Goal: Transaction & Acquisition: Purchase product/service

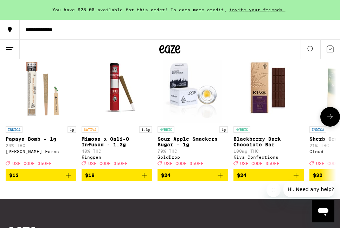
scroll to position [424, 0]
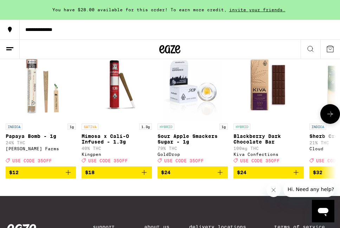
click at [325, 124] on button at bounding box center [330, 114] width 20 height 20
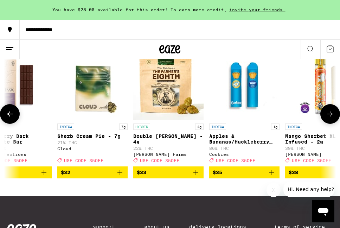
click at [326, 118] on icon at bounding box center [330, 114] width 8 height 8
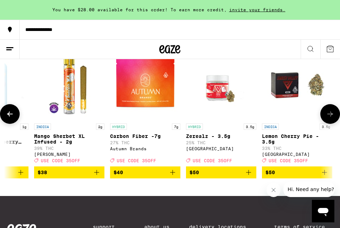
scroll to position [0, 504]
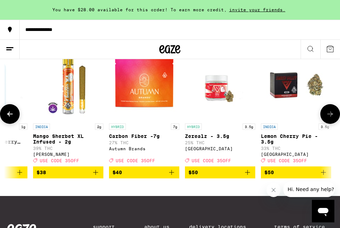
click at [326, 118] on icon at bounding box center [330, 114] width 8 height 8
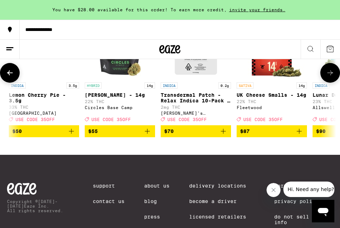
scroll to position [461, 0]
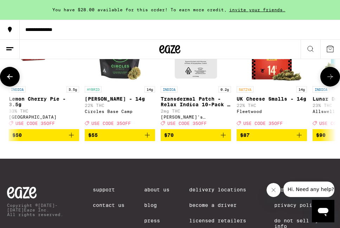
click at [330, 81] on icon at bounding box center [330, 76] width 8 height 8
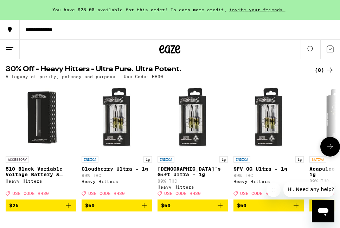
scroll to position [224, 0]
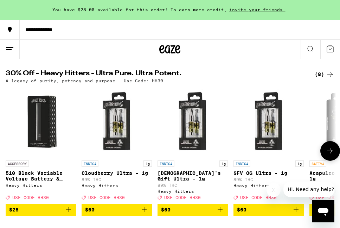
click at [330, 155] on icon at bounding box center [330, 150] width 8 height 8
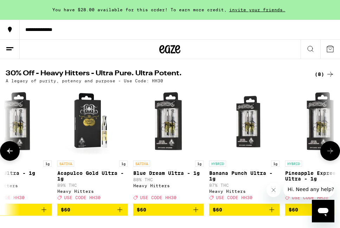
click at [330, 155] on icon at bounding box center [330, 150] width 8 height 8
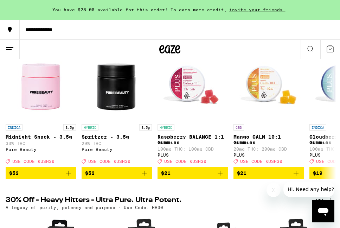
scroll to position [91, 0]
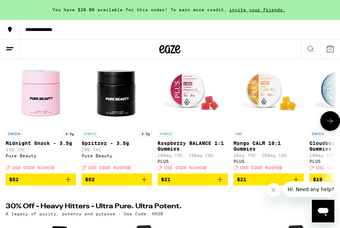
click at [327, 125] on icon at bounding box center [330, 121] width 8 height 8
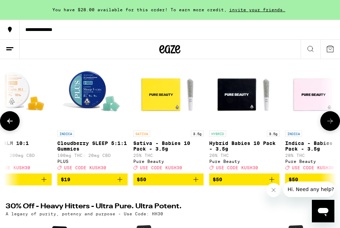
click at [327, 125] on icon at bounding box center [330, 121] width 8 height 8
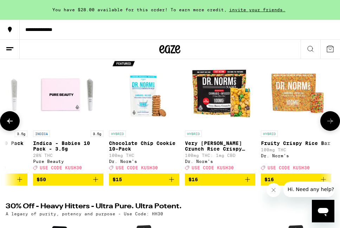
click at [328, 125] on icon at bounding box center [330, 121] width 8 height 8
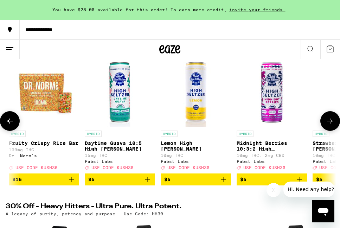
click at [328, 125] on icon at bounding box center [330, 121] width 8 height 8
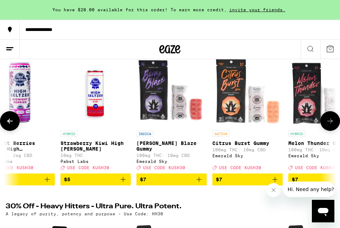
click at [328, 125] on icon at bounding box center [330, 121] width 8 height 8
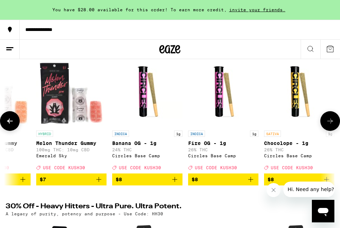
click at [328, 125] on icon at bounding box center [330, 121] width 8 height 8
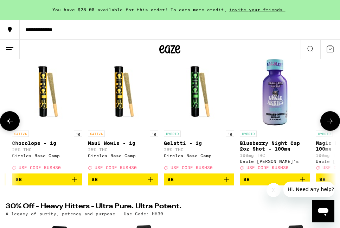
click at [328, 125] on icon at bounding box center [330, 121] width 8 height 8
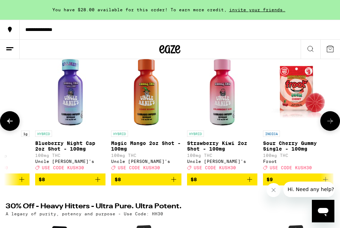
scroll to position [0, 1763]
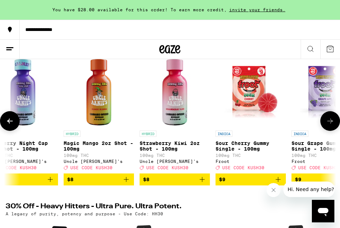
click at [328, 125] on icon at bounding box center [330, 121] width 8 height 8
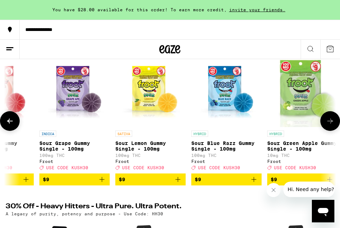
click at [328, 125] on icon at bounding box center [330, 121] width 8 height 8
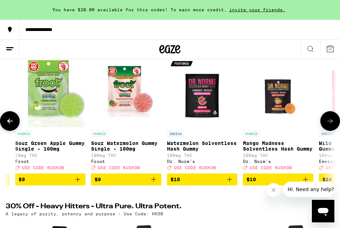
click at [328, 125] on icon at bounding box center [330, 121] width 8 height 8
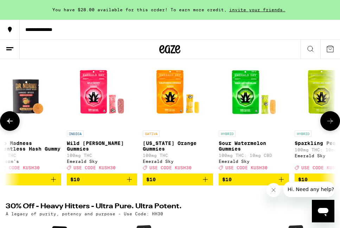
click at [328, 125] on icon at bounding box center [330, 121] width 8 height 8
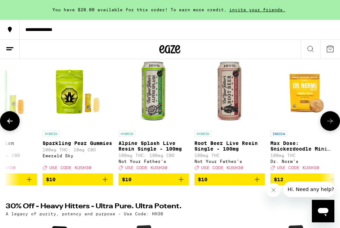
click at [328, 125] on icon at bounding box center [330, 121] width 8 height 8
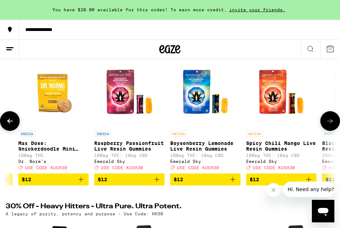
click at [328, 125] on icon at bounding box center [330, 121] width 8 height 8
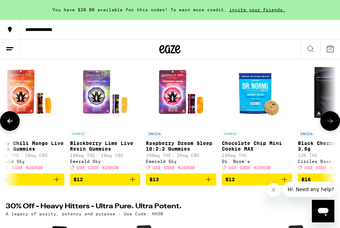
click at [328, 125] on icon at bounding box center [330, 121] width 8 height 8
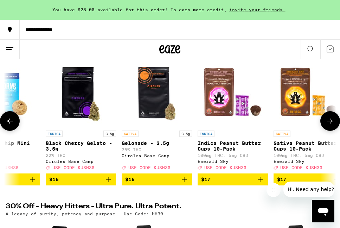
click at [328, 125] on icon at bounding box center [330, 121] width 8 height 8
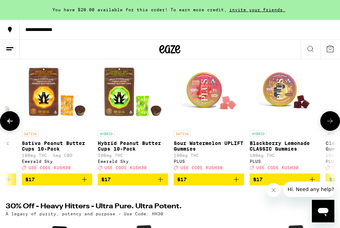
scroll to position [0, 3778]
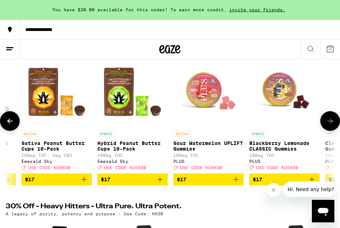
click at [328, 125] on icon at bounding box center [330, 121] width 8 height 8
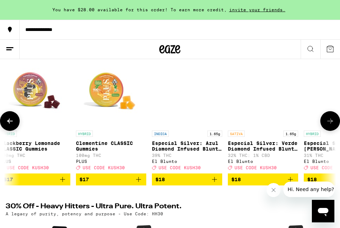
scroll to position [0, 4030]
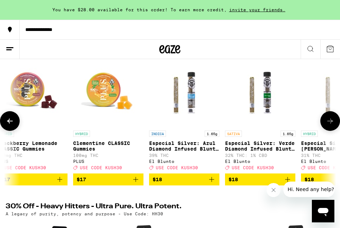
click at [328, 125] on icon at bounding box center [330, 121] width 8 height 8
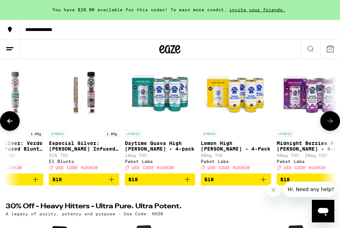
click at [328, 125] on icon at bounding box center [330, 121] width 8 height 8
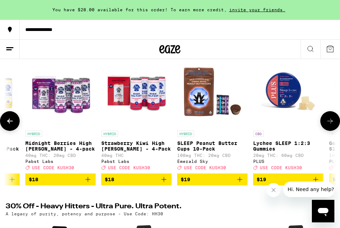
scroll to position [0, 4534]
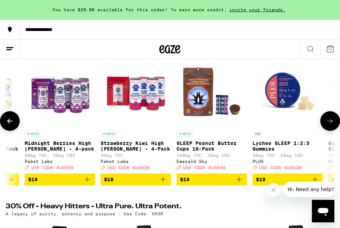
click at [328, 125] on icon at bounding box center [330, 121] width 8 height 8
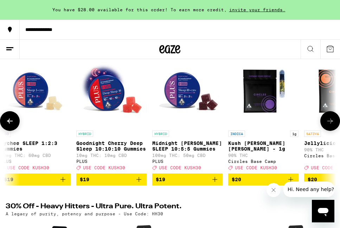
click at [328, 125] on icon at bounding box center [330, 121] width 8 height 8
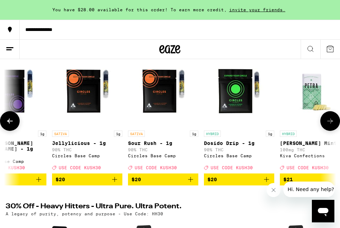
click at [328, 125] on icon at bounding box center [330, 121] width 8 height 8
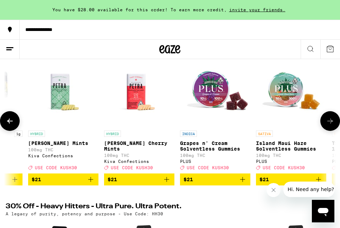
scroll to position [0, 5289]
click at [328, 125] on icon at bounding box center [330, 121] width 8 height 8
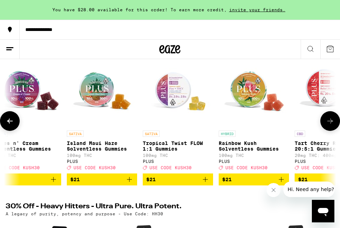
scroll to position [0, 5541]
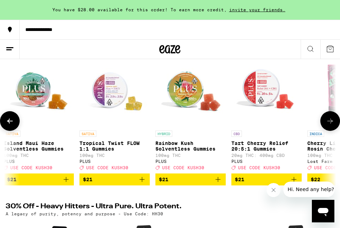
click at [328, 125] on icon at bounding box center [330, 121] width 8 height 8
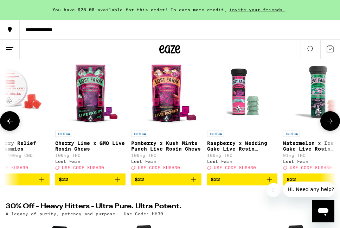
click at [328, 125] on icon at bounding box center [330, 121] width 8 height 8
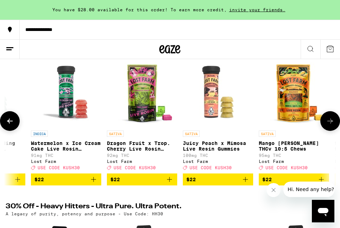
click at [328, 125] on icon at bounding box center [330, 121] width 8 height 8
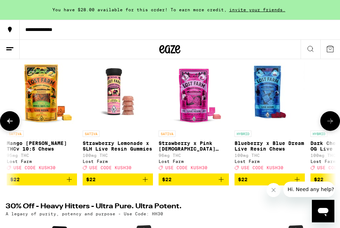
click at [328, 125] on icon at bounding box center [330, 121] width 8 height 8
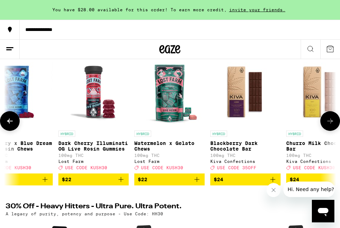
click at [328, 125] on icon at bounding box center [330, 121] width 8 height 8
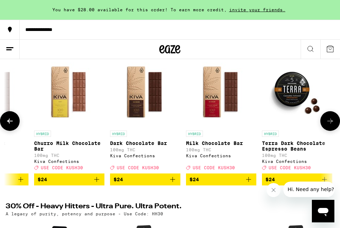
click at [328, 125] on icon at bounding box center [330, 121] width 8 height 8
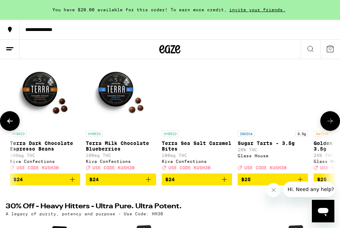
click at [328, 125] on icon at bounding box center [330, 121] width 8 height 8
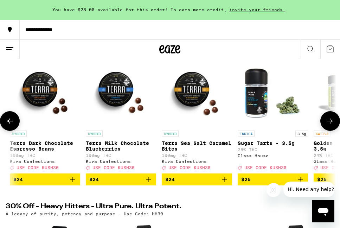
scroll to position [0, 7305]
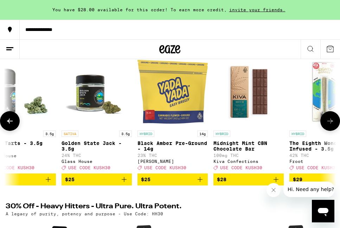
click at [328, 125] on icon at bounding box center [330, 121] width 8 height 8
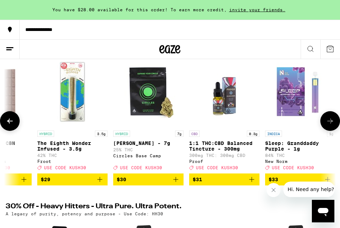
click at [328, 125] on icon at bounding box center [330, 121] width 8 height 8
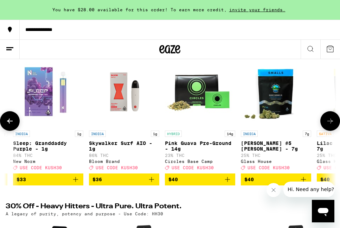
click at [328, 125] on icon at bounding box center [330, 121] width 8 height 8
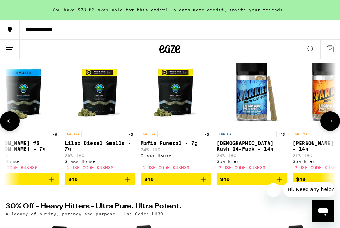
click at [328, 125] on icon at bounding box center [330, 121] width 8 height 8
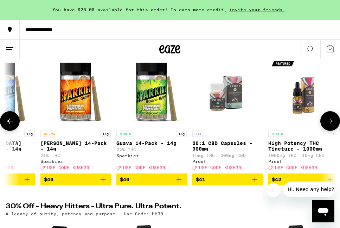
click at [328, 125] on icon at bounding box center [330, 121] width 8 height 8
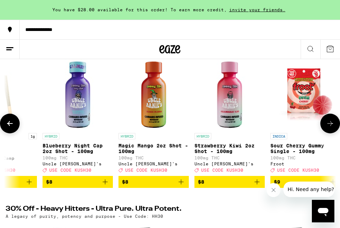
scroll to position [0, 1702]
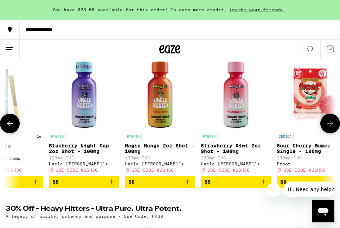
click at [113, 186] on icon "Add to bag" at bounding box center [111, 181] width 8 height 8
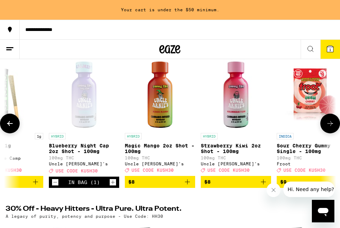
click at [188, 186] on icon "Add to bag" at bounding box center [187, 181] width 8 height 8
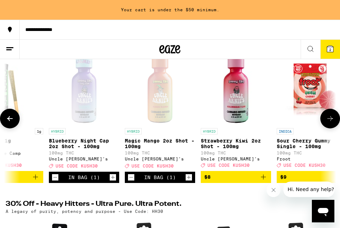
scroll to position [96, 0]
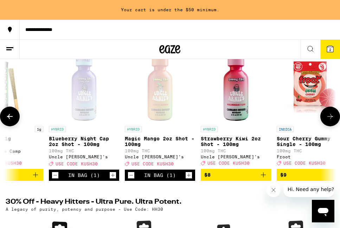
click at [261, 179] on icon "Add to bag" at bounding box center [263, 174] width 8 height 8
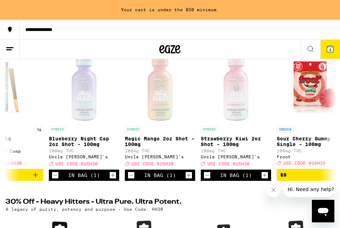
click at [57, 30] on div "**********" at bounding box center [180, 29] width 320 height 5
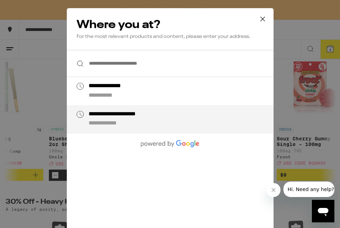
click at [82, 116] on img at bounding box center [80, 114] width 7 height 7
type input "**********"
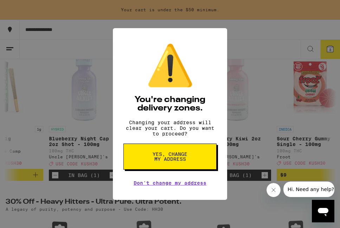
click at [156, 156] on span "Yes, change my address" at bounding box center [170, 156] width 36 height 10
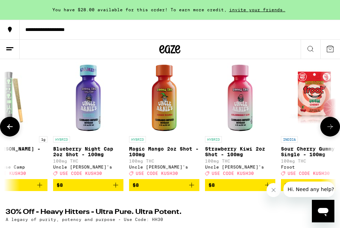
scroll to position [91, 0]
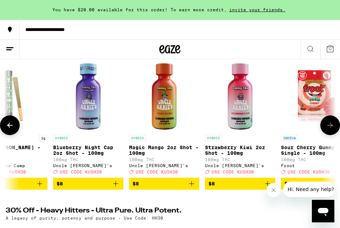
click at [116, 188] on icon "Add to bag" at bounding box center [115, 183] width 8 height 8
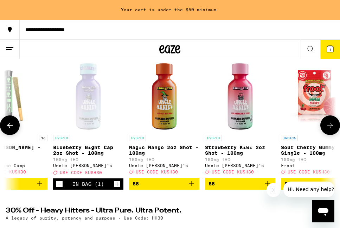
click at [194, 188] on icon "Add to bag" at bounding box center [191, 183] width 8 height 8
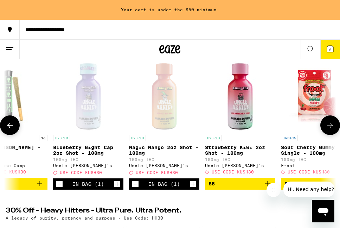
click at [261, 188] on span "$8" at bounding box center [239, 183] width 63 height 8
